Goal: Task Accomplishment & Management: Use online tool/utility

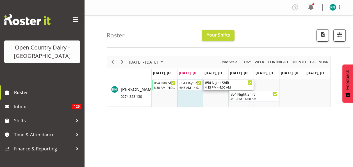
click at [212, 84] on div "854 Night Shift" at bounding box center [228, 82] width 47 height 6
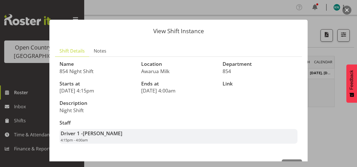
scroll to position [19, 0]
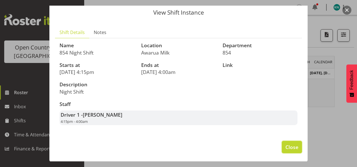
click at [286, 147] on span "Close" at bounding box center [291, 146] width 13 height 7
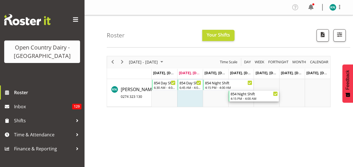
click at [244, 98] on div "4:15 PM - 4:00 AM" at bounding box center [253, 98] width 47 height 4
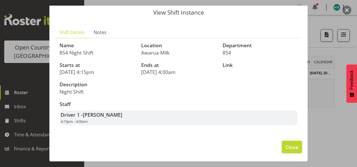
click at [290, 145] on span "Close" at bounding box center [291, 146] width 13 height 7
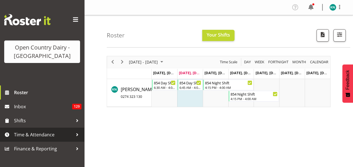
click at [49, 136] on span "Time & Attendance" at bounding box center [43, 134] width 59 height 8
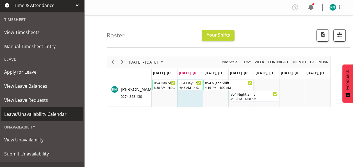
scroll to position [138, 0]
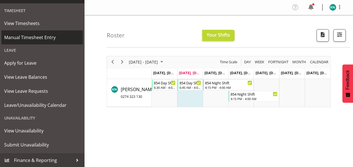
click at [40, 38] on span "Manual Timesheet Entry" at bounding box center [42, 37] width 76 height 8
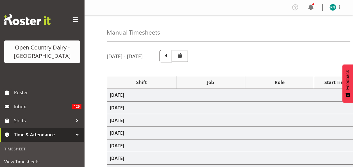
select select "80486"
select select "80480"
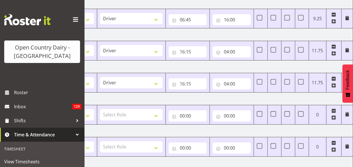
scroll to position [96, 0]
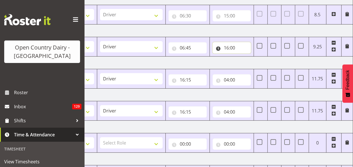
click at [238, 47] on input "16:00" at bounding box center [231, 47] width 38 height 11
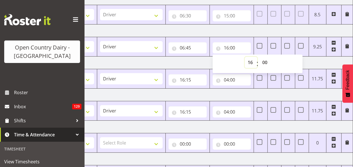
click at [250, 62] on select "00 01 02 03 04 05 06 07 08 09 10 11 12 13 14 15 16 17 18 19 20 21 22 23" at bounding box center [250, 62] width 13 height 11
select select "15"
click at [244, 57] on select "00 01 02 03 04 05 06 07 08 09 10 11 12 13 14 15 16 17 18 19 20 21 22 23" at bounding box center [250, 62] width 13 height 11
type input "15:00"
click at [185, 61] on td "[DATE]" at bounding box center [156, 62] width 393 height 13
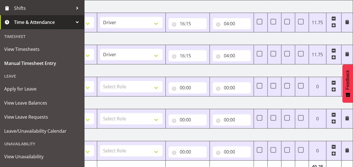
scroll to position [180, 0]
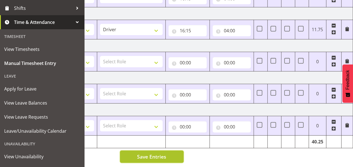
click at [145, 154] on span "Save Entries" at bounding box center [151, 156] width 29 height 7
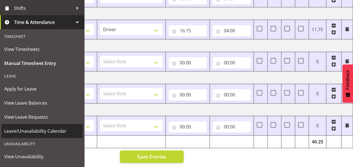
click at [58, 132] on span "Leave/Unavailability Calendar" at bounding box center [42, 131] width 76 height 8
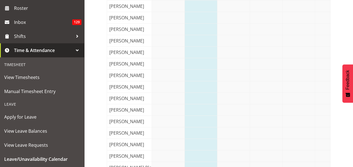
scroll to position [1590, 0]
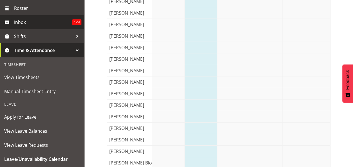
click at [22, 21] on span "Inbox" at bounding box center [43, 22] width 58 height 8
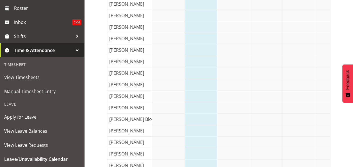
scroll to position [1646, 0]
